Goal: Transaction & Acquisition: Obtain resource

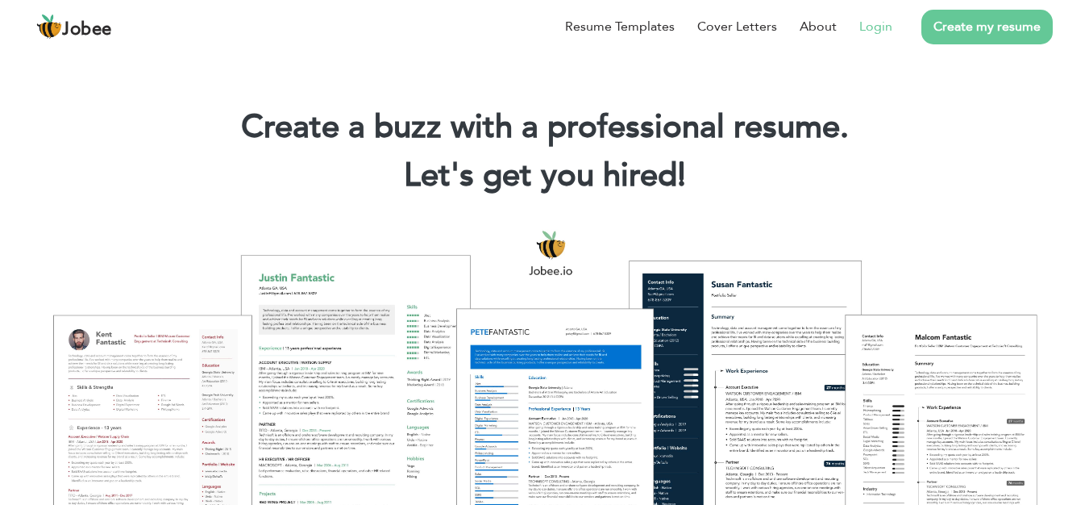
click at [892, 36] on link "Login" at bounding box center [875, 26] width 33 height 19
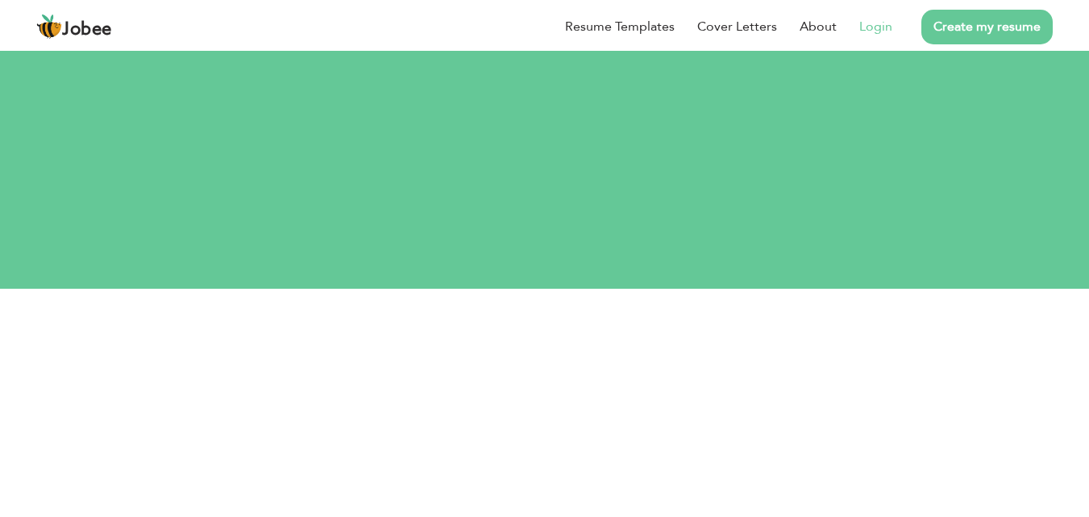
click at [865, 23] on link "Login" at bounding box center [875, 26] width 33 height 19
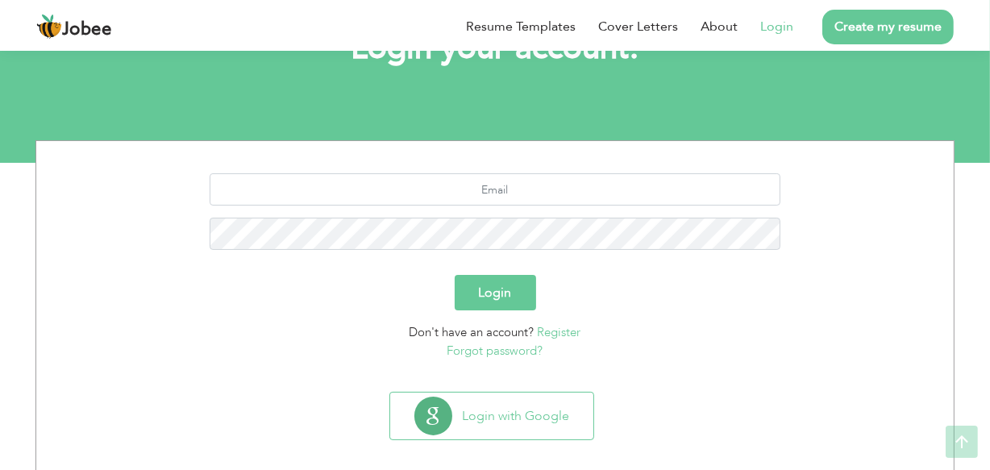
scroll to position [141, 0]
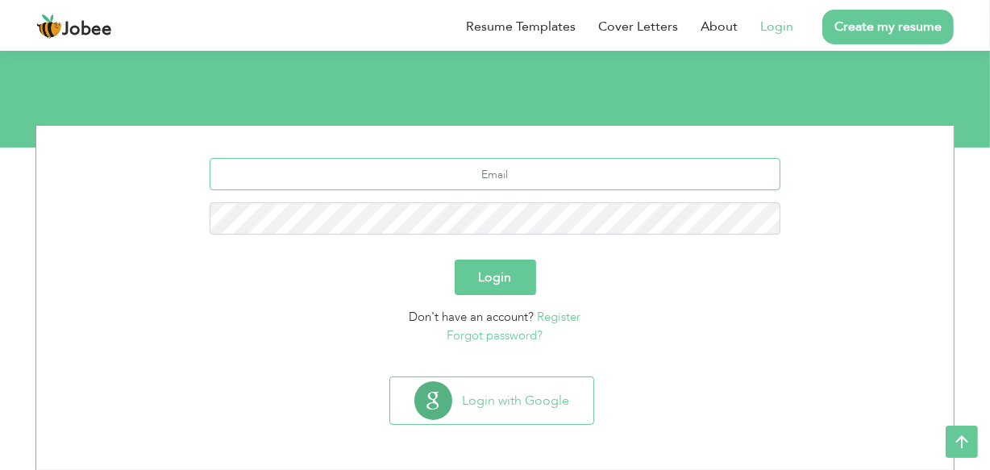
click at [497, 177] on input "text" at bounding box center [496, 174] width 572 height 32
type input "[EMAIL_ADDRESS][DOMAIN_NAME]"
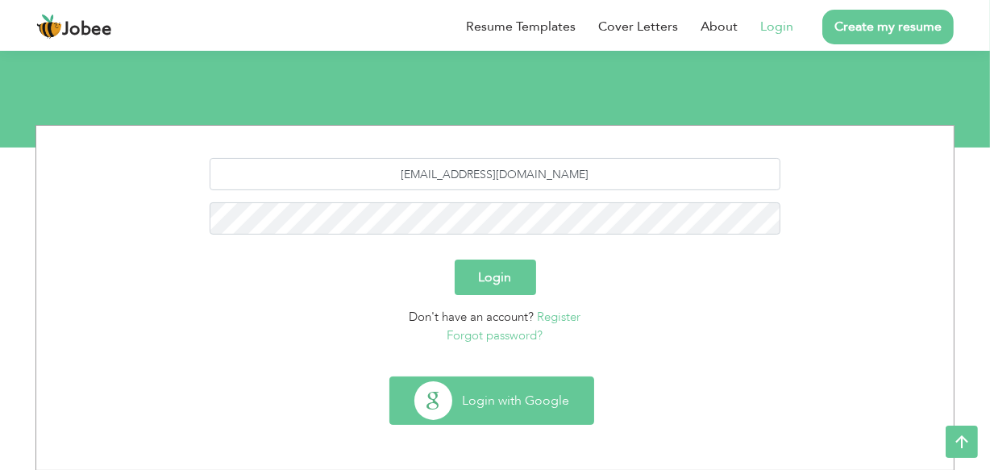
click at [528, 399] on button "Login with Google" at bounding box center [491, 400] width 203 height 47
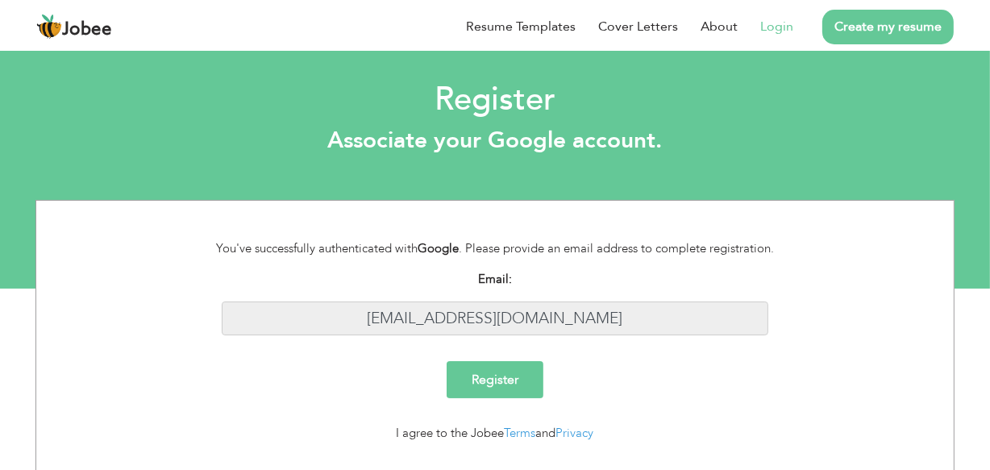
click at [529, 316] on input "[EMAIL_ADDRESS][DOMAIN_NAME]" at bounding box center [495, 318] width 547 height 35
drag, startPoint x: 1000, startPoint y: 82, endPoint x: 1000, endPoint y: 8, distance: 74.2
click at [989, 8] on html "Jobee Resume Templates Cover Letters About Login Create my resume Register Asso…" at bounding box center [495, 144] width 990 height 289
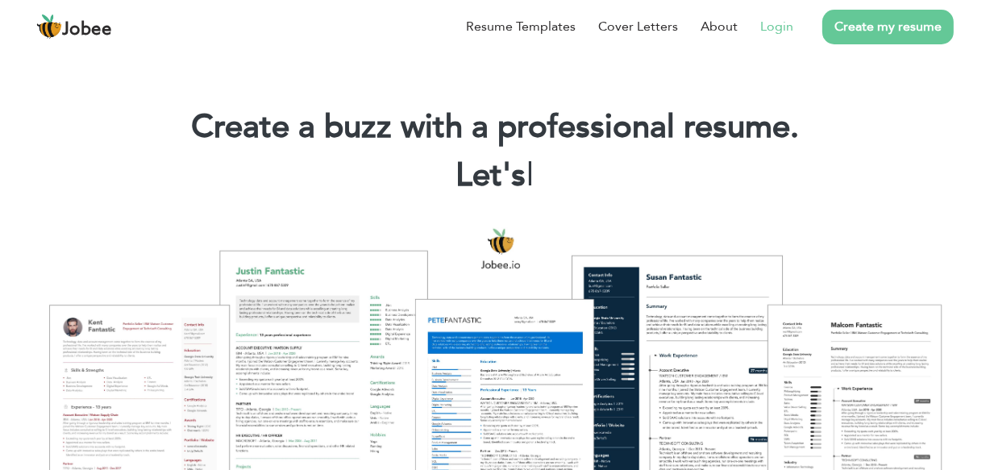
click at [780, 20] on link "Login" at bounding box center [776, 26] width 33 height 19
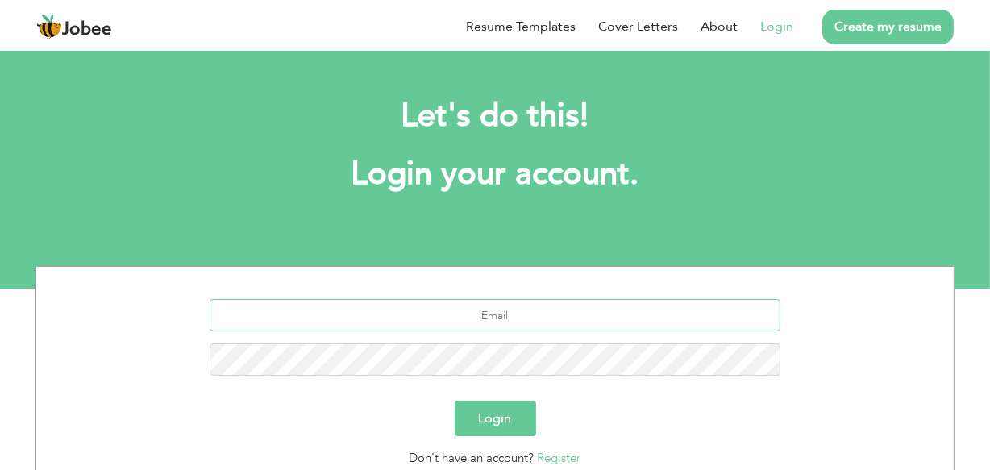
click at [605, 323] on input "text" at bounding box center [496, 315] width 572 height 32
type input "[EMAIL_ADDRESS][DOMAIN_NAME]"
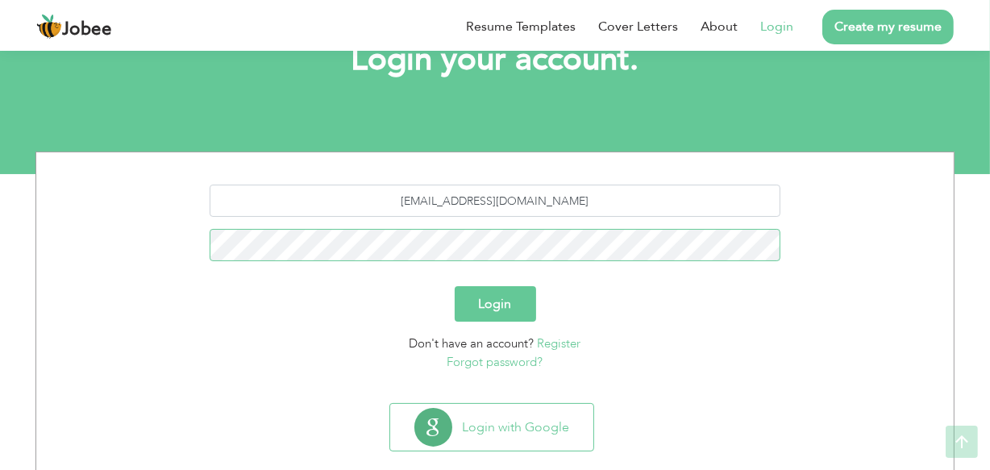
scroll to position [120, 0]
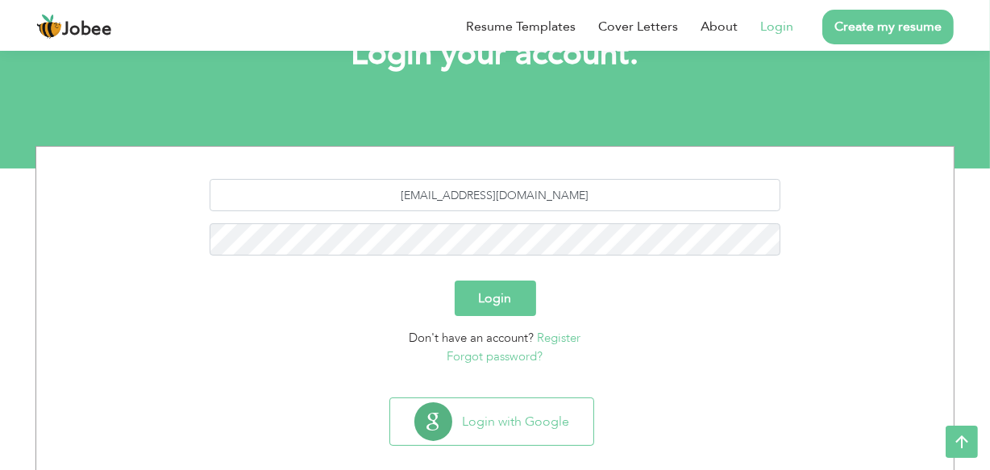
click at [507, 354] on link "Forgot password?" at bounding box center [495, 356] width 96 height 16
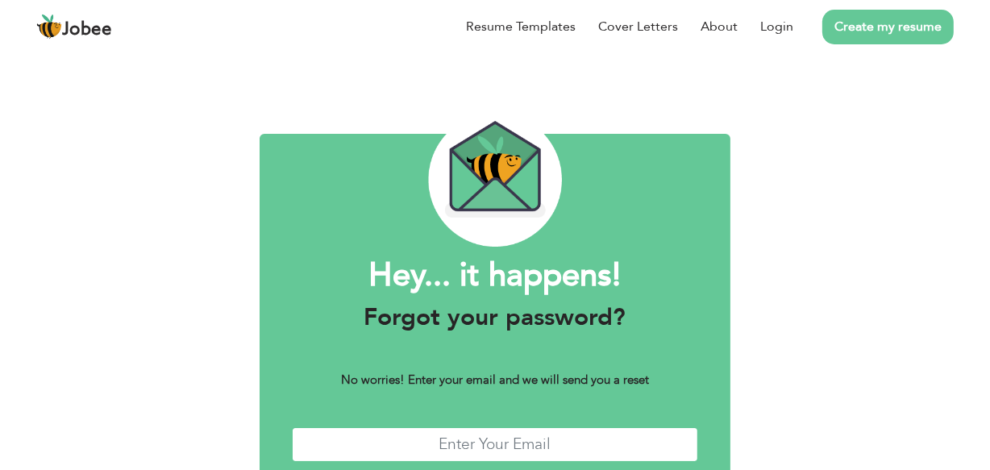
click at [548, 441] on input "text" at bounding box center [495, 444] width 406 height 35
type input "zohaibsiddiqui92@gmail.com"
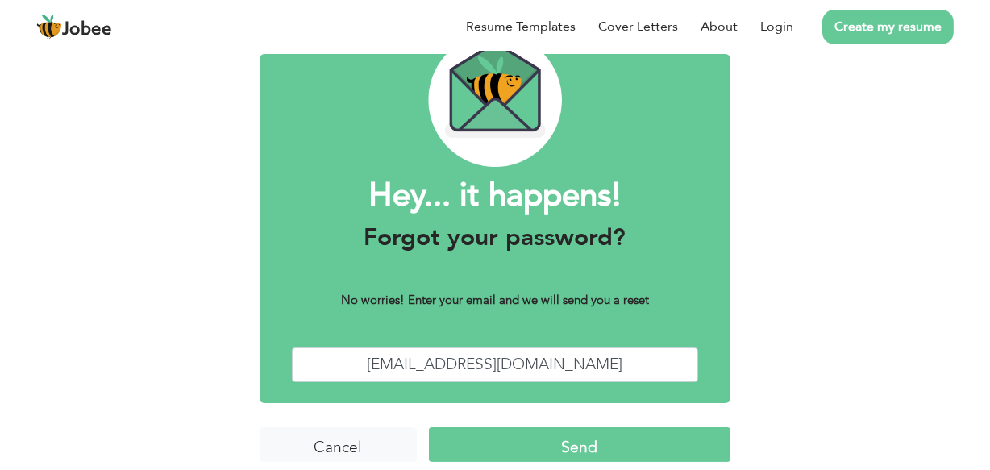
click at [543, 424] on form "Hey... it happens! Forgot your password? No worries! Enter your email and we wi…" at bounding box center [495, 294] width 471 height 384
click at [542, 434] on input "Send" at bounding box center [579, 444] width 301 height 35
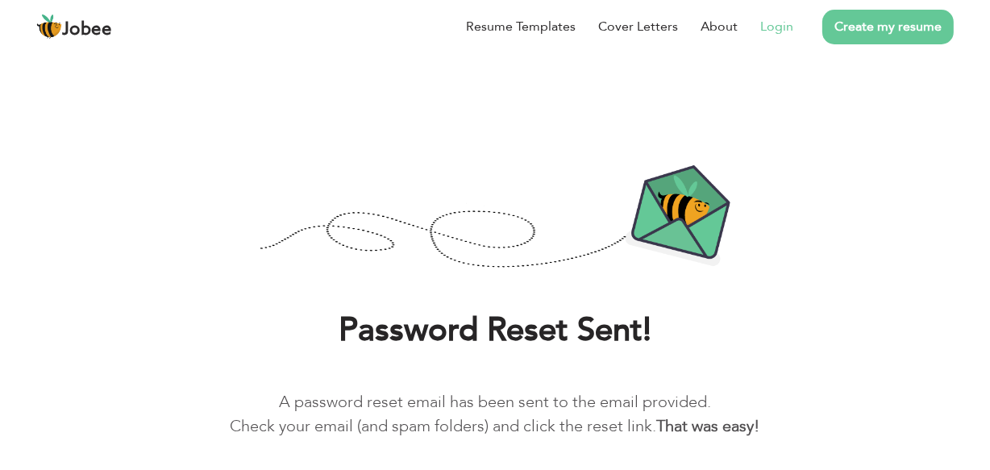
click at [780, 23] on link "Login" at bounding box center [776, 26] width 33 height 19
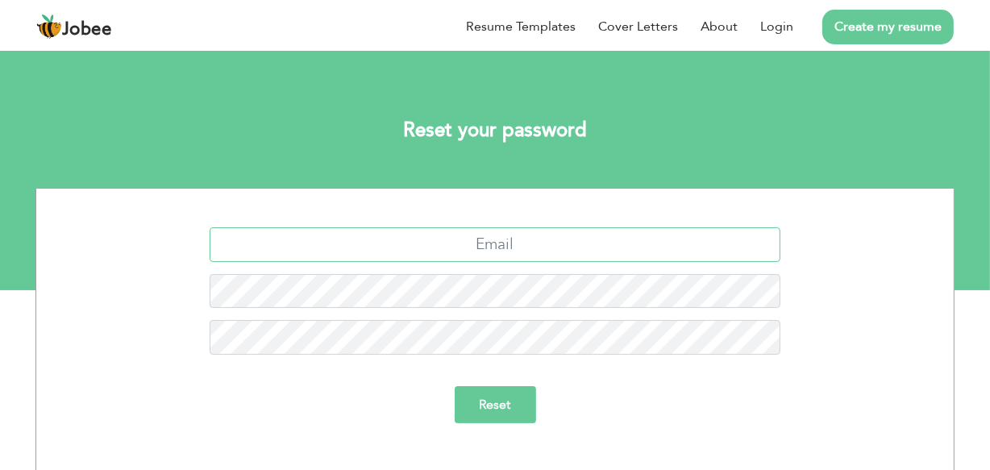
click at [523, 255] on input "text" at bounding box center [496, 244] width 572 height 35
click at [485, 242] on input "text" at bounding box center [496, 244] width 572 height 35
click at [455, 252] on input "text" at bounding box center [496, 244] width 572 height 35
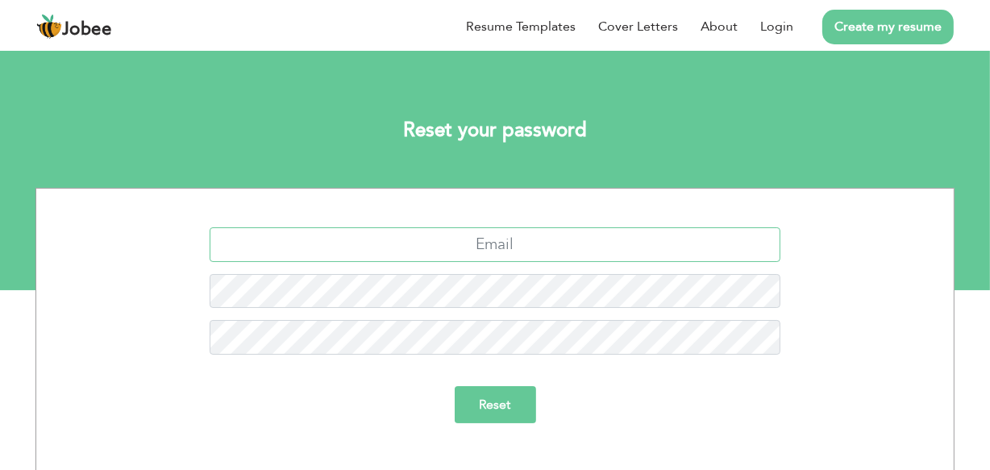
click at [455, 252] on input "text" at bounding box center [496, 244] width 572 height 35
type input "[EMAIL_ADDRESS][DOMAIN_NAME]"
click at [455, 386] on input "Reset" at bounding box center [495, 404] width 81 height 37
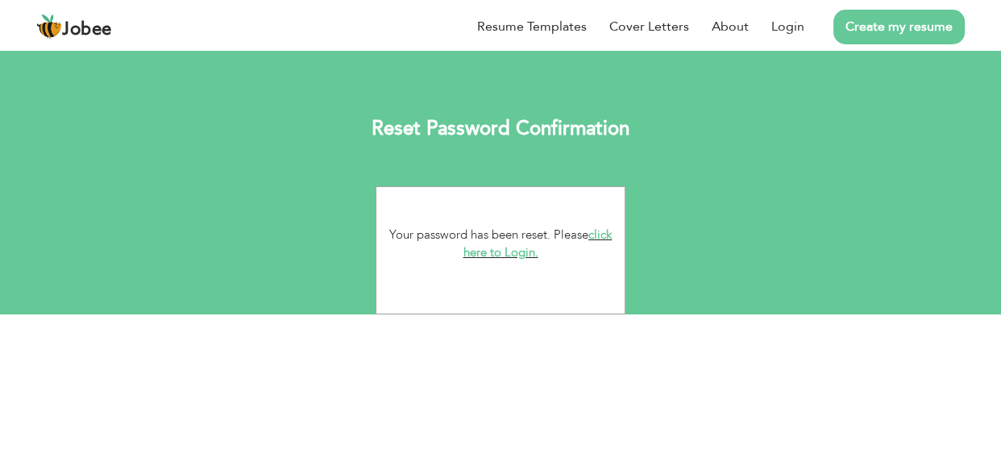
click at [521, 258] on link "click here to Login." at bounding box center [538, 244] width 149 height 35
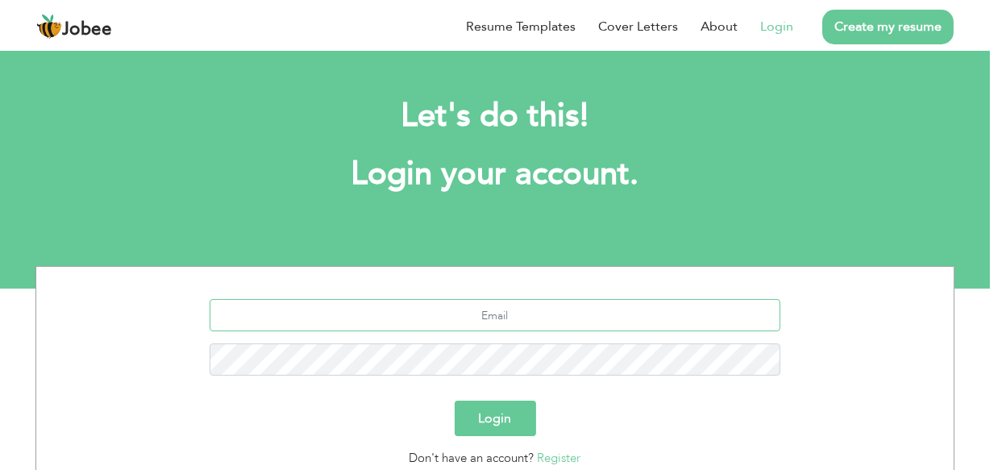
click at [521, 319] on input "text" at bounding box center [496, 315] width 572 height 32
type input "[EMAIL_ADDRESS][DOMAIN_NAME]"
click at [455, 401] on button "Login" at bounding box center [495, 418] width 81 height 35
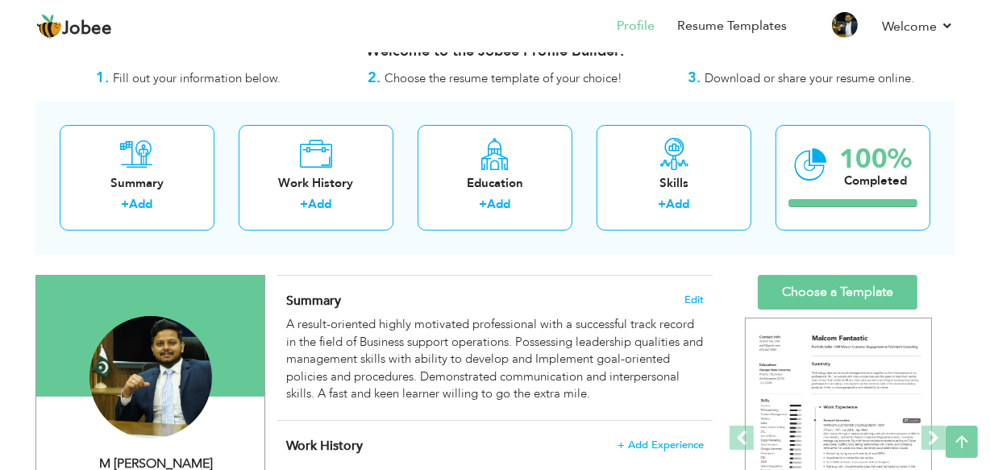
scroll to position [20, 0]
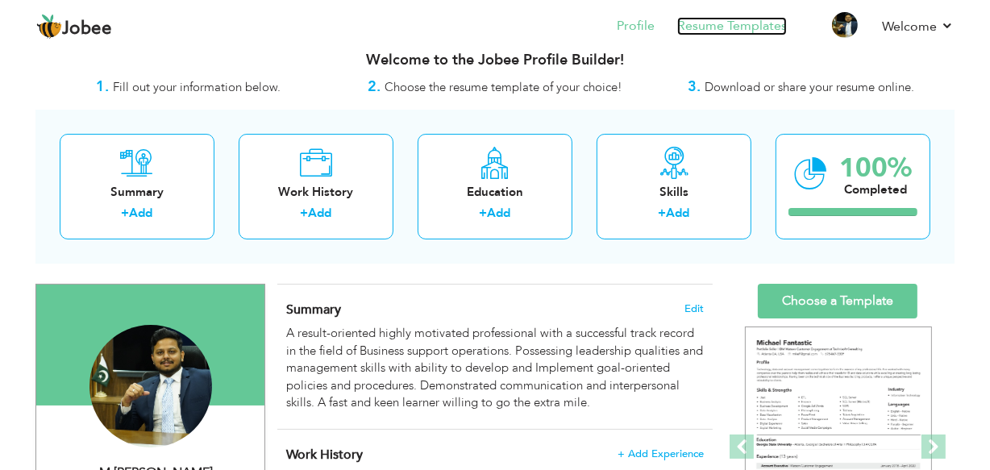
click at [709, 19] on link "Resume Templates" at bounding box center [732, 26] width 110 height 19
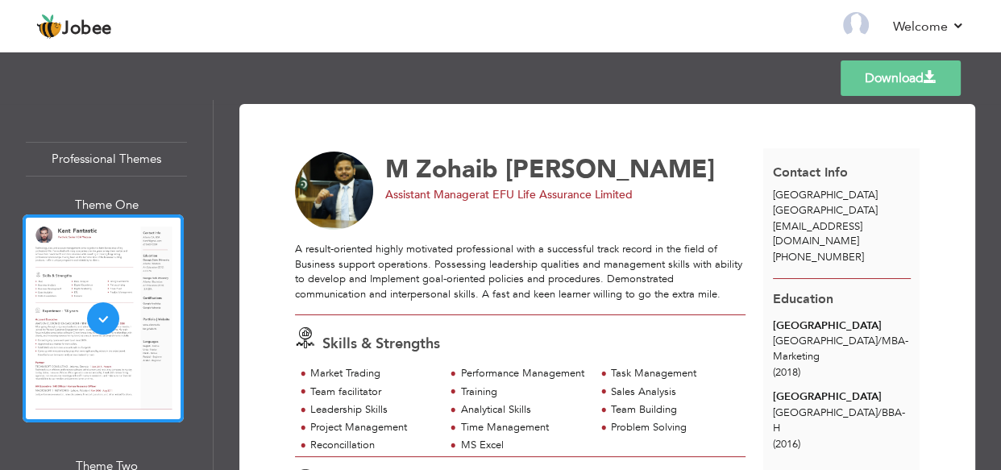
drag, startPoint x: 1000, startPoint y: 121, endPoint x: 1000, endPoint y: 161, distance: 40.3
click at [1000, 161] on div "Download M Zohaib Ahmed Siddiqui Assistant Manager at EFU Life Assurance Limite…" at bounding box center [608, 285] width 788 height 370
drag, startPoint x: 1000, startPoint y: 140, endPoint x: 1000, endPoint y: 164, distance: 24.2
click at [1000, 164] on div "Download M Zohaib Ahmed Siddiqui Assistant Manager at EFU Life Assurance Limite…" at bounding box center [608, 285] width 788 height 370
click at [97, 356] on div at bounding box center [103, 318] width 161 height 208
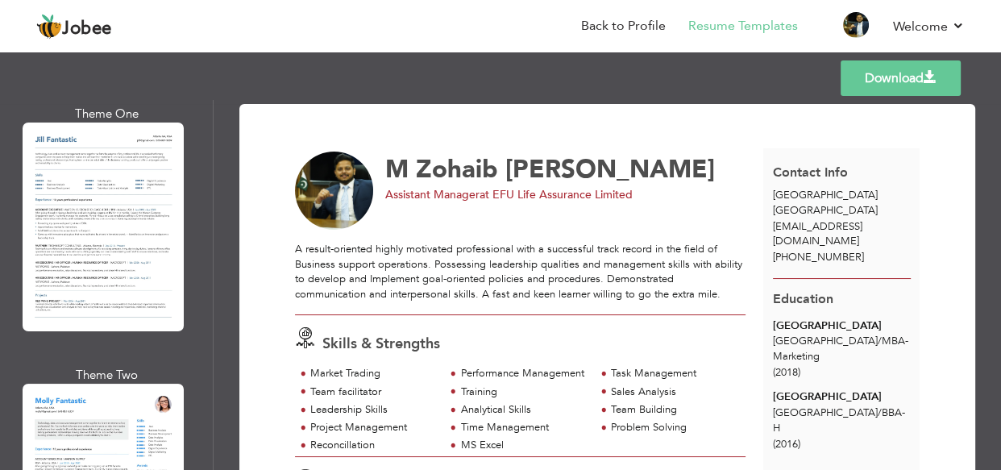
scroll to position [1641, 0]
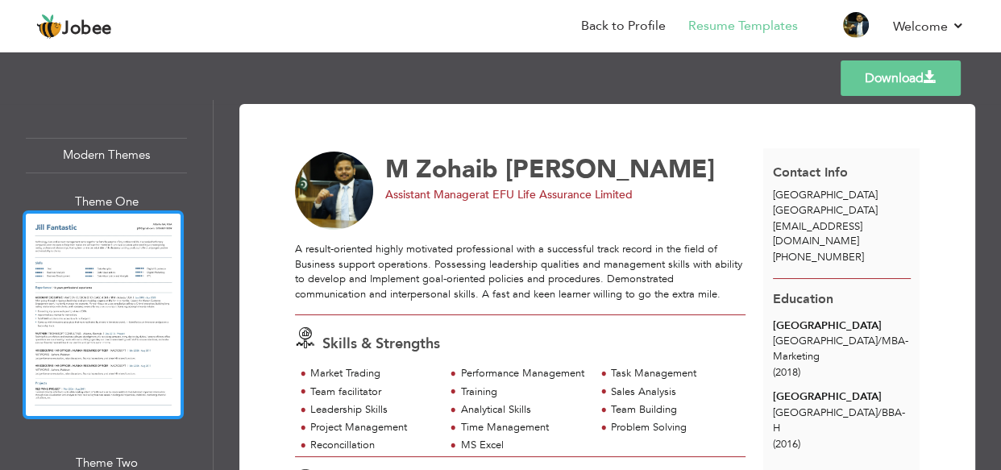
click at [133, 310] on div at bounding box center [103, 314] width 161 height 208
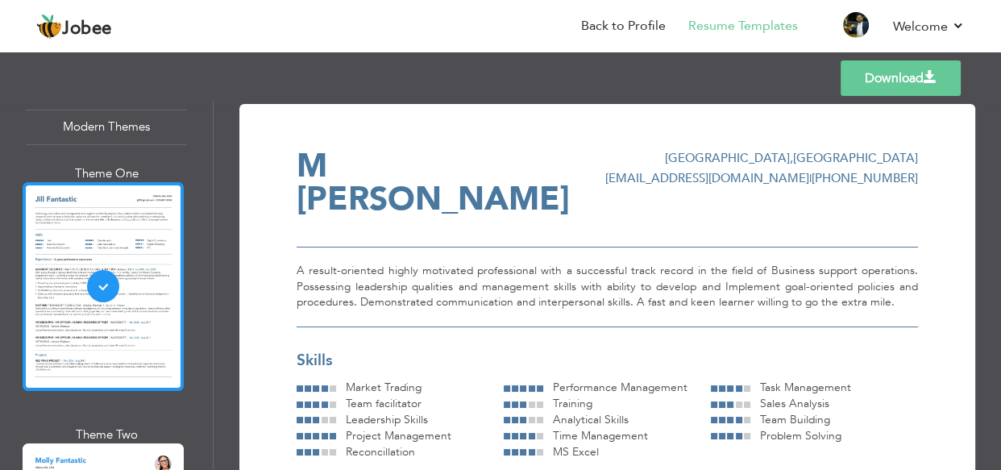
scroll to position [1670, 0]
drag, startPoint x: 1000, startPoint y: 147, endPoint x: 1000, endPoint y: 256, distance: 109.6
click at [1000, 256] on div "Download M Zohaib Ahmed Siddiqui Karachi , Pakistan zohaibsiddiqui92@gmail.com …" at bounding box center [608, 285] width 788 height 370
drag, startPoint x: 1000, startPoint y: 152, endPoint x: 997, endPoint y: 204, distance: 52.5
click at [997, 204] on div "Download M Zohaib Ahmed Siddiqui Karachi , Pakistan zohaibsiddiqui92@gmail.com …" at bounding box center [608, 285] width 788 height 370
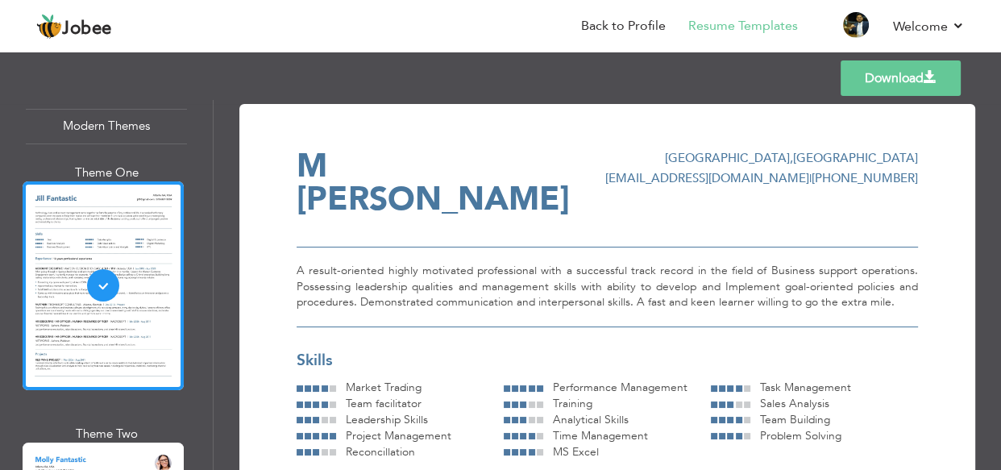
scroll to position [323, 0]
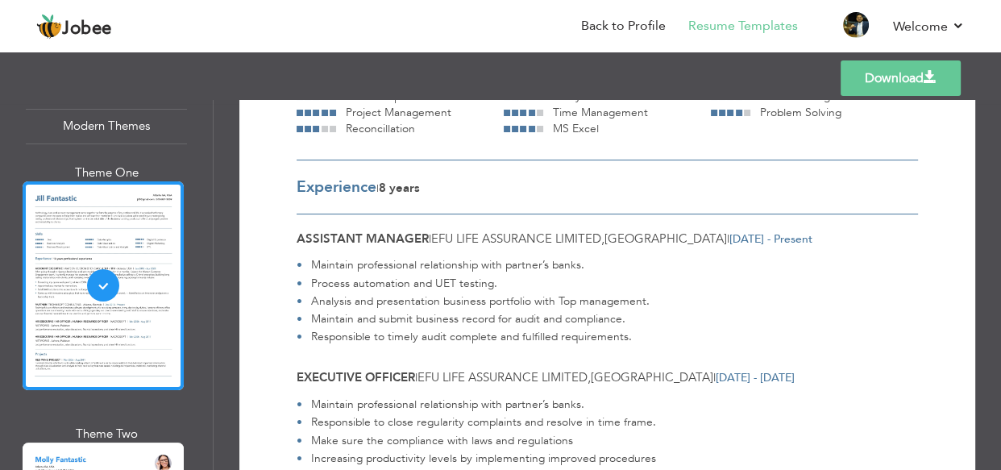
drag, startPoint x: 1000, startPoint y: 185, endPoint x: 983, endPoint y: 287, distance: 103.8
click at [983, 287] on div "Download M Zohaib Ahmed Siddiqui Karachi , Pakistan zohaibsiddiqui92@gmail.com …" at bounding box center [608, 285] width 788 height 370
drag, startPoint x: 1000, startPoint y: 179, endPoint x: 1000, endPoint y: 202, distance: 23.4
click at [1000, 202] on div "Download M Zohaib Ahmed Siddiqui Karachi , Pakistan zohaibsiddiqui92@gmail.com …" at bounding box center [608, 285] width 788 height 370
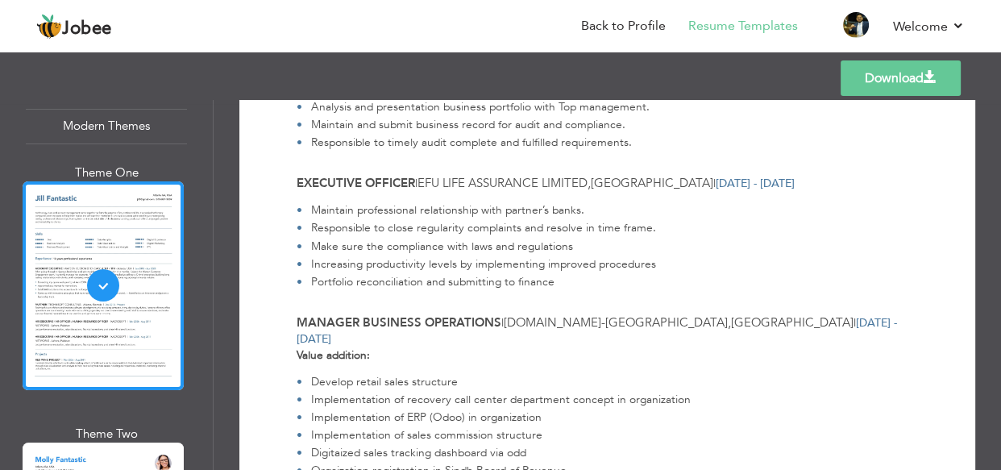
scroll to position [0, 0]
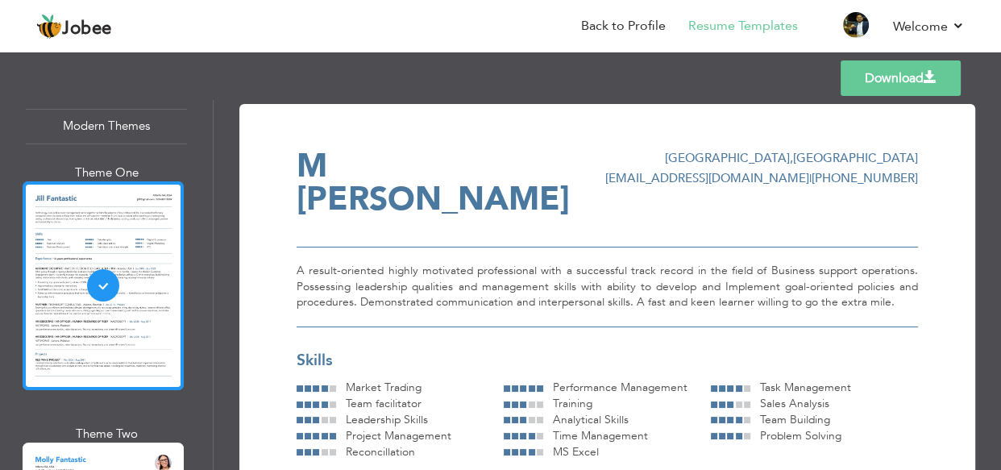
click at [67, 320] on div at bounding box center [103, 285] width 161 height 208
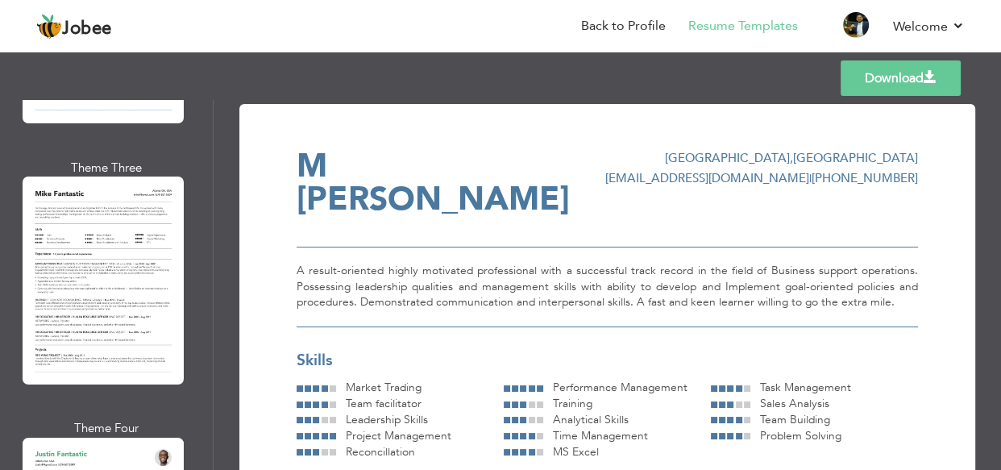
scroll to position [2198, 0]
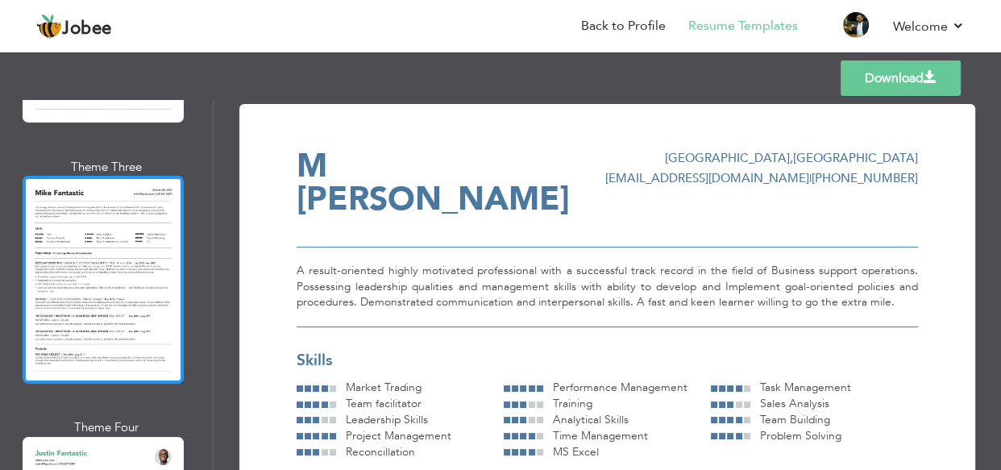
click at [109, 219] on div at bounding box center [103, 280] width 161 height 208
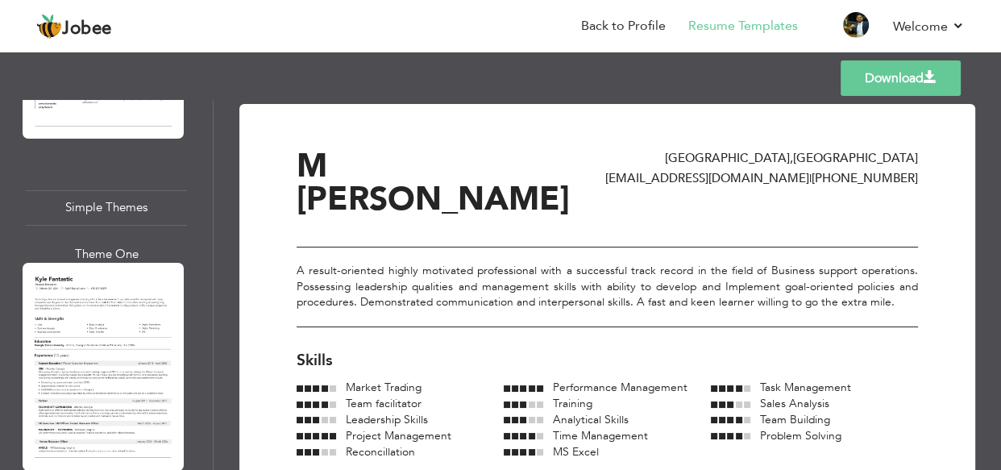
scroll to position [5950, 0]
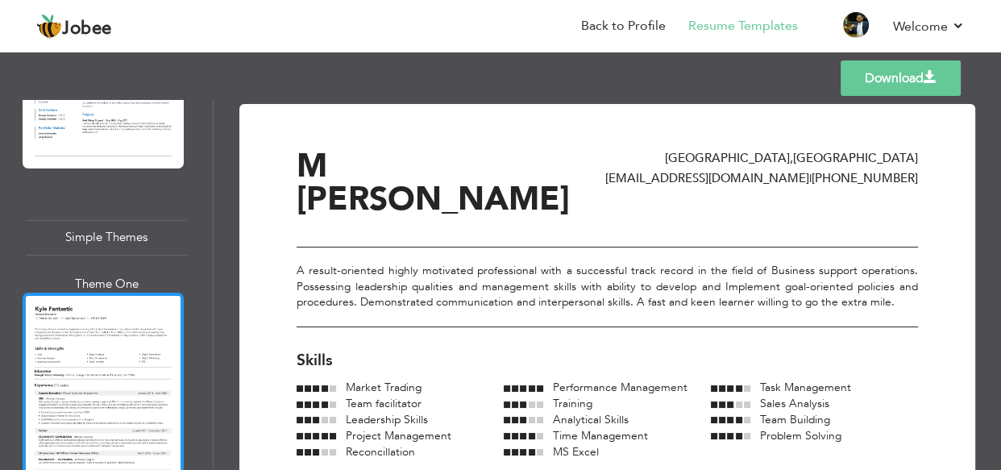
click at [73, 293] on div at bounding box center [103, 397] width 161 height 208
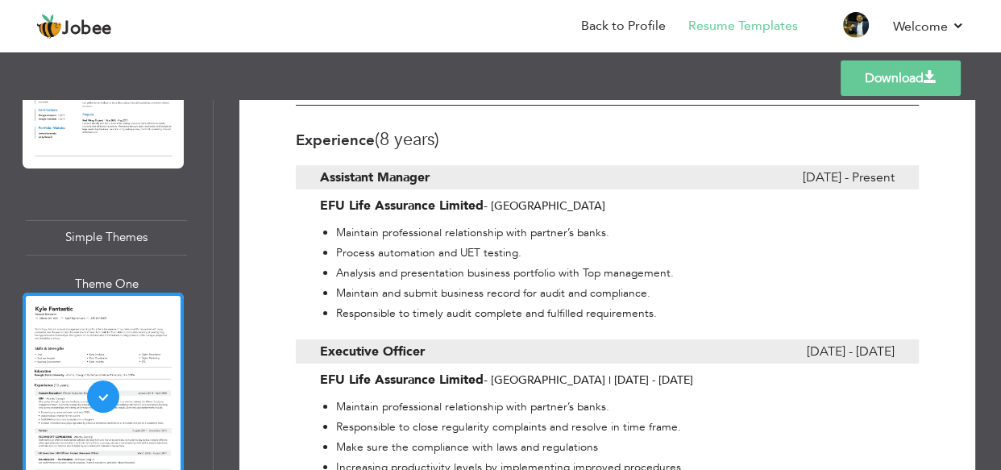
scroll to position [493, 0]
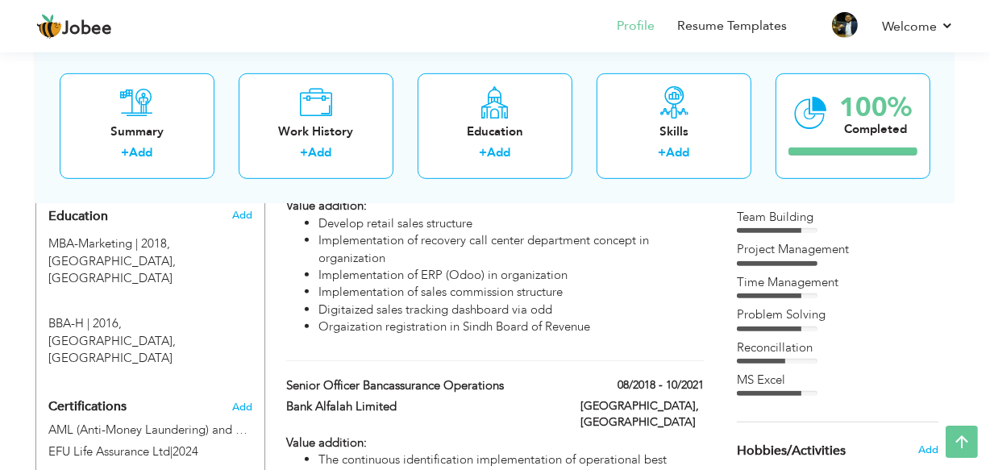
scroll to position [613, 0]
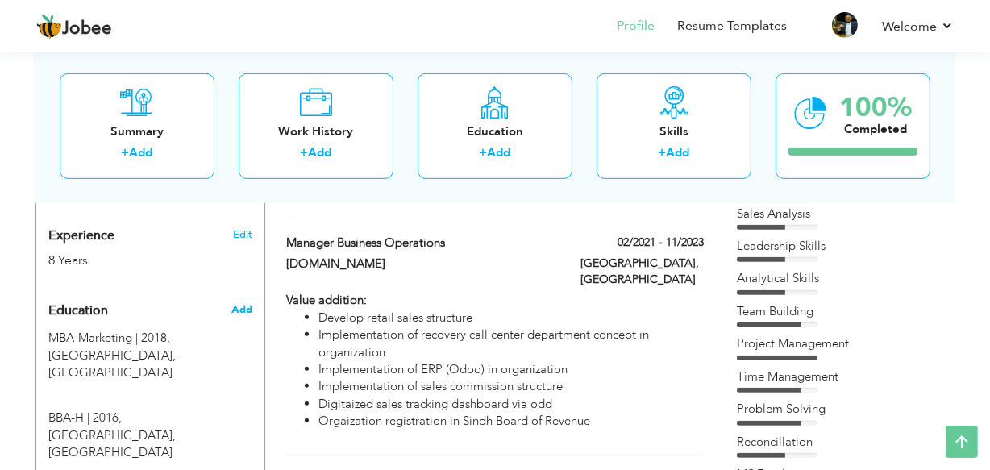
click at [243, 302] on span "Add" at bounding box center [241, 309] width 21 height 15
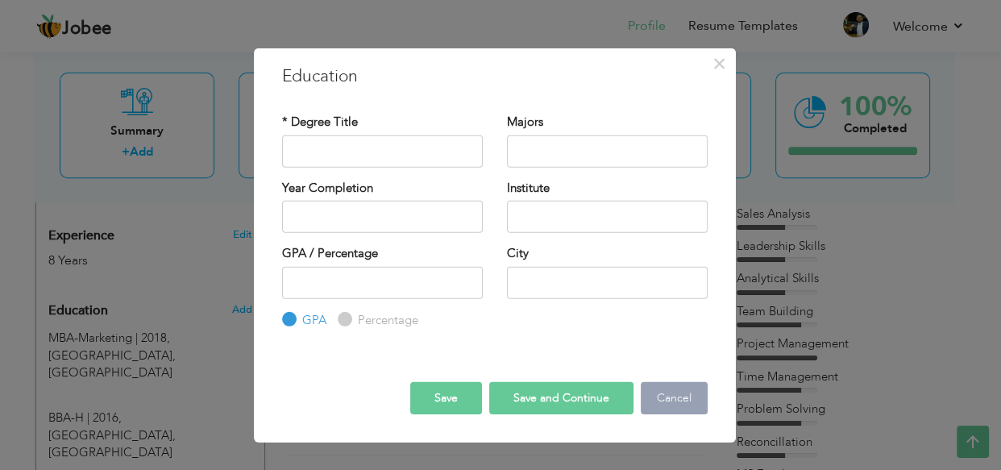
click at [706, 414] on button "Cancel" at bounding box center [674, 398] width 67 height 32
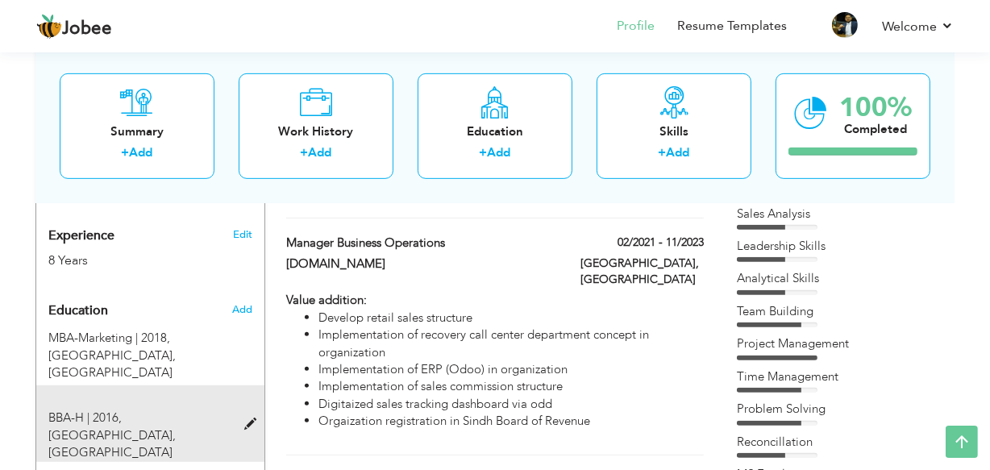
click at [251, 418] on span at bounding box center [254, 424] width 20 height 12
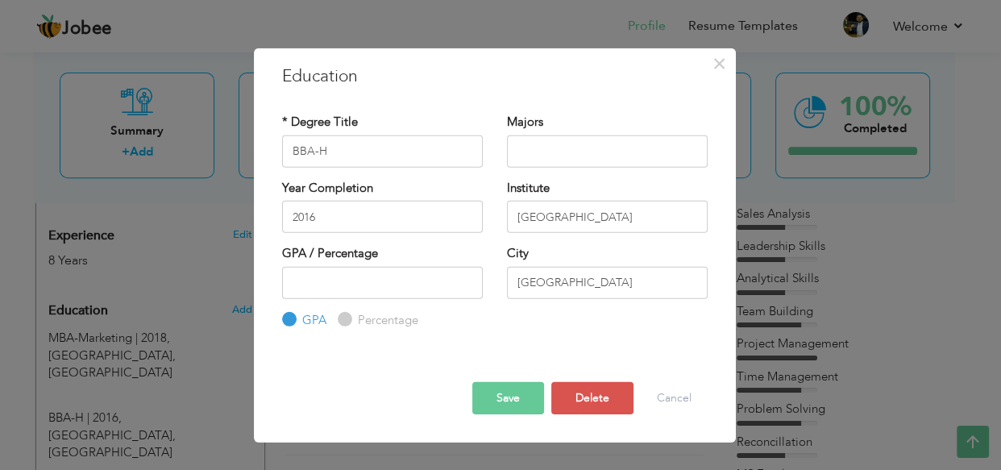
click at [519, 387] on button "Save" at bounding box center [508, 398] width 72 height 32
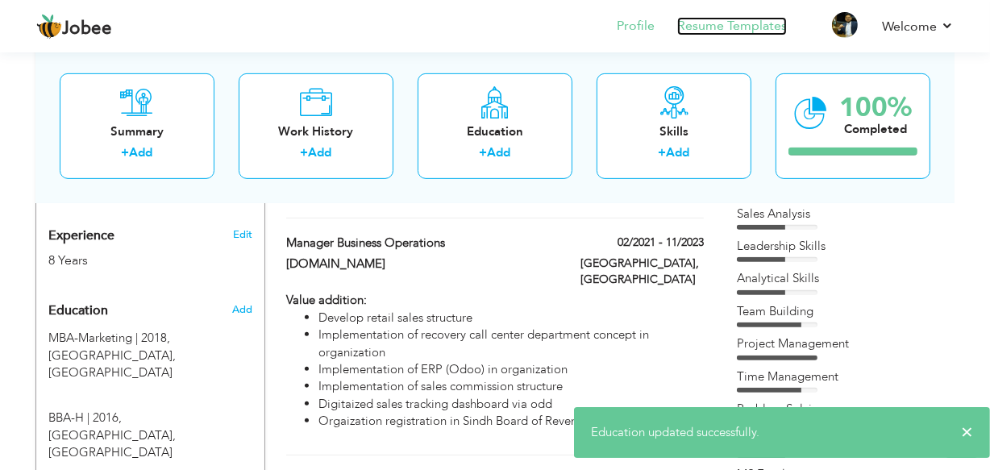
click at [766, 17] on link "Resume Templates" at bounding box center [732, 26] width 110 height 19
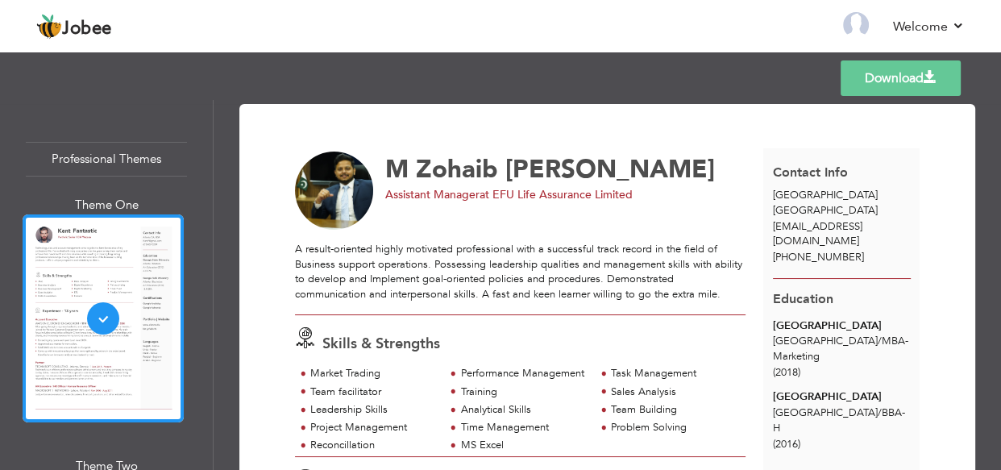
drag, startPoint x: 204, startPoint y: 109, endPoint x: 208, endPoint y: 120, distance: 12.0
click at [208, 120] on div "Professional Themes Theme One Theme Two Theme Three Theme Six" at bounding box center [106, 285] width 213 height 370
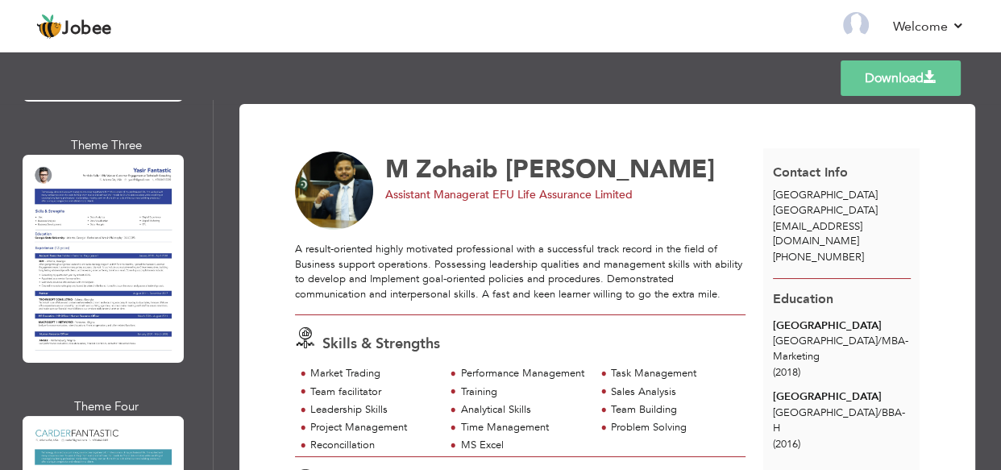
scroll to position [6638, 0]
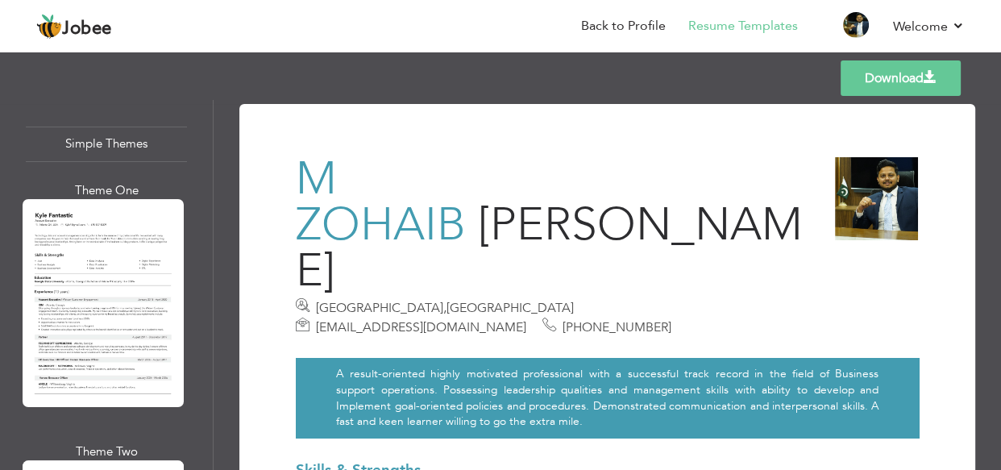
scroll to position [5905, 0]
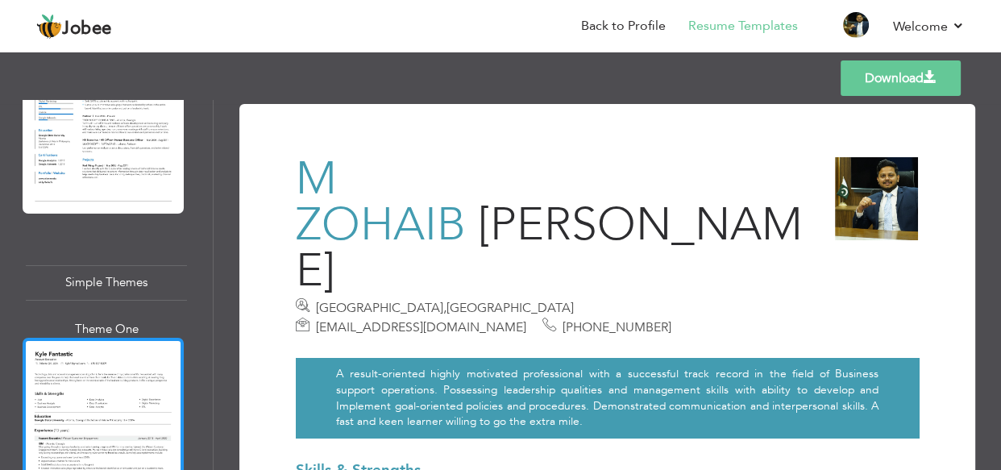
click at [98, 338] on div at bounding box center [103, 442] width 161 height 208
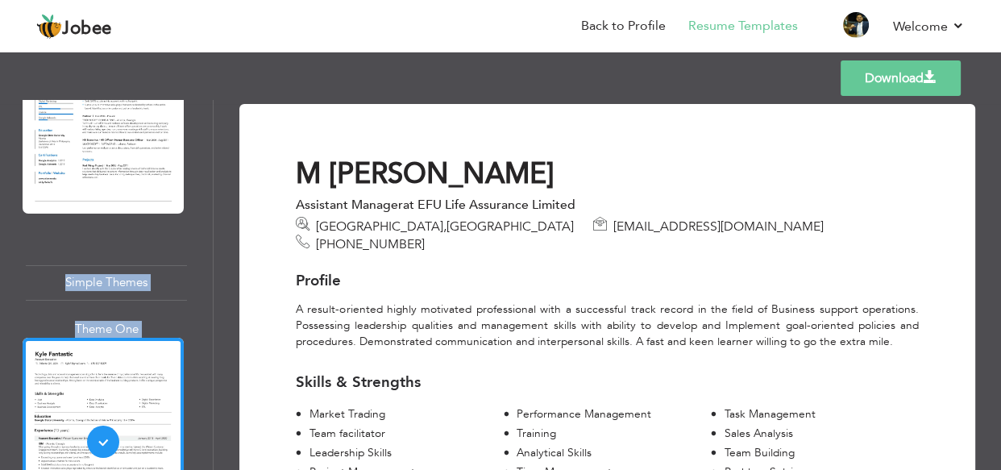
drag, startPoint x: 1000, startPoint y: 80, endPoint x: 998, endPoint y: 118, distance: 37.9
click at [998, 118] on div "Templates Download Professional Themes Theme One Theme Two Theme Three Theme Fo…" at bounding box center [500, 259] width 1001 height 422
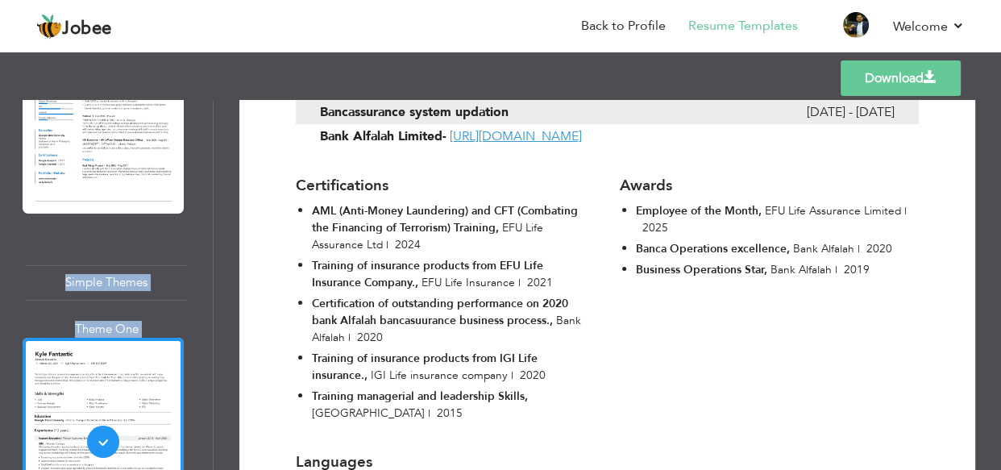
scroll to position [1601, 0]
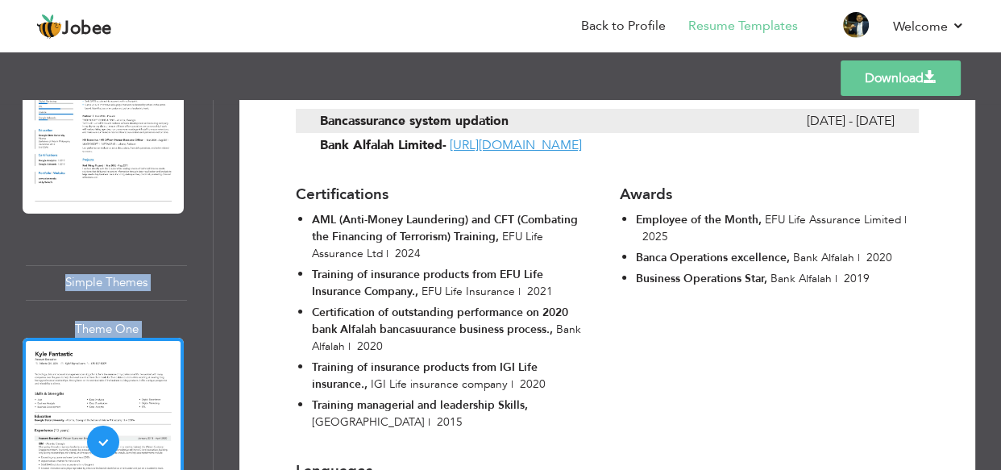
click at [887, 75] on link "Download" at bounding box center [901, 77] width 120 height 35
